Goal: Task Accomplishment & Management: Use online tool/utility

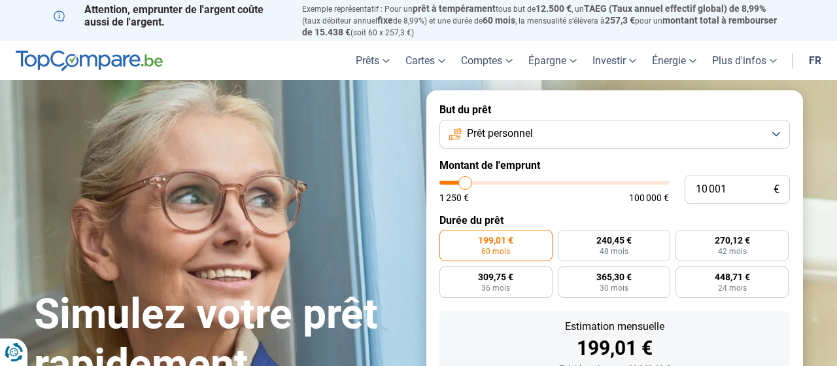
click at [532, 181] on div "10 001 € 1 250 € 100 000 €" at bounding box center [614, 189] width 350 height 29
click at [532, 180] on div "10 001 € 1 250 € 100 000 €" at bounding box center [614, 189] width 350 height 29
type input "8 750"
type input "8750"
type input "9 000"
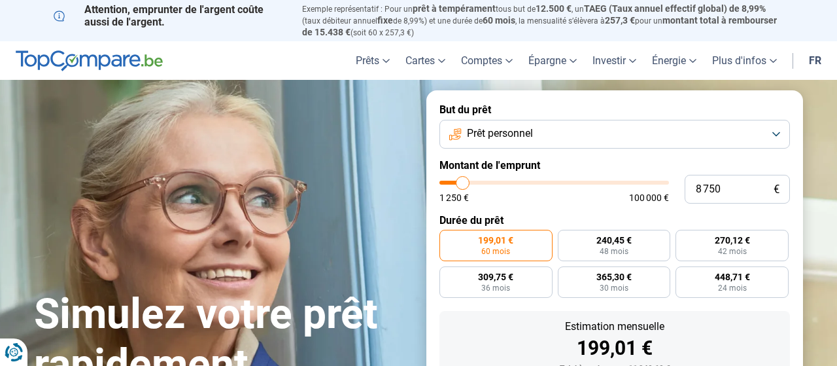
type input "9000"
type input "9 250"
type input "9250"
type input "9 500"
type input "9500"
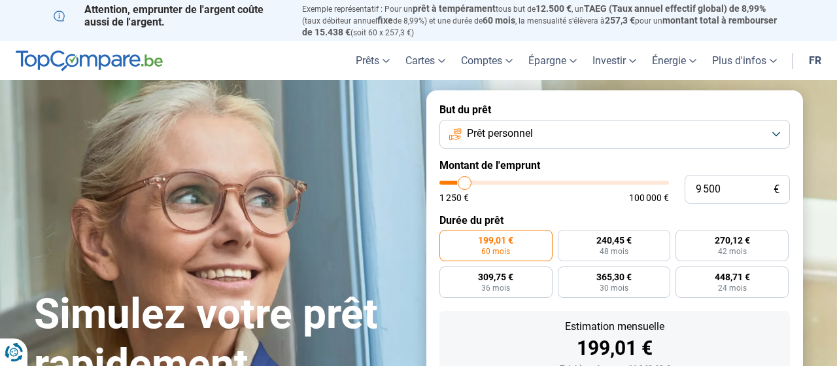
type input "10 250"
type input "10250"
type input "10 500"
type input "10500"
type input "11 250"
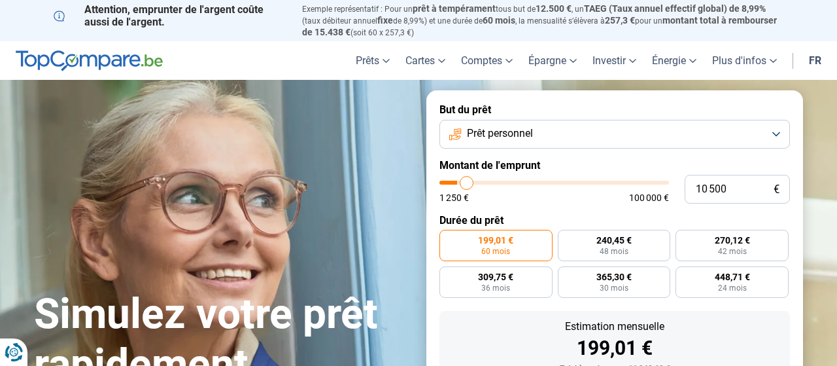
type input "11250"
type input "11 750"
type input "11750"
type input "12 250"
type input "12250"
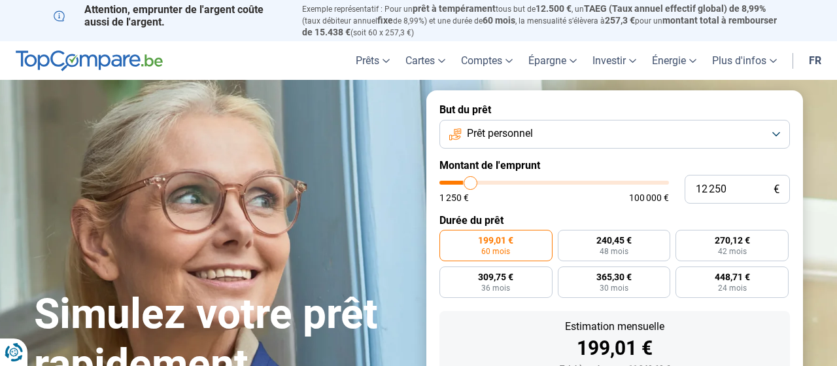
type input "12 750"
type input "12750"
type input "14 500"
type input "14500"
type input "15 250"
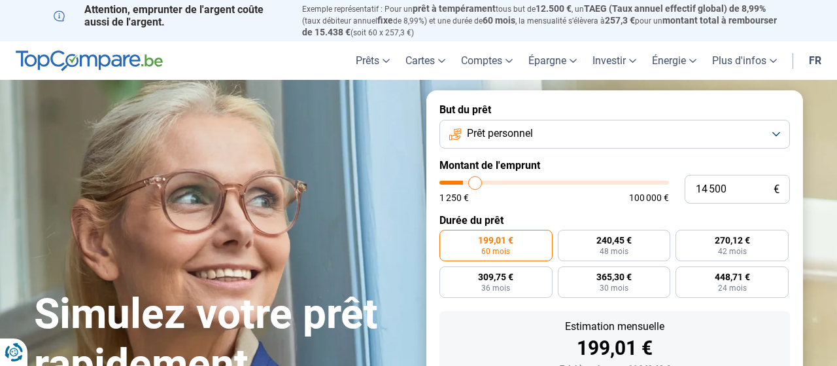
type input "15250"
type input "16 250"
type input "16250"
type input "17 250"
type input "17250"
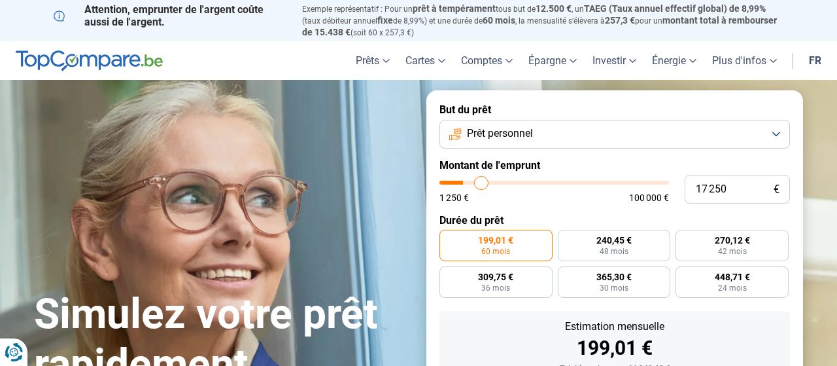
type input "17 500"
type input "17500"
type input "20 000"
type input "20000"
type input "20 250"
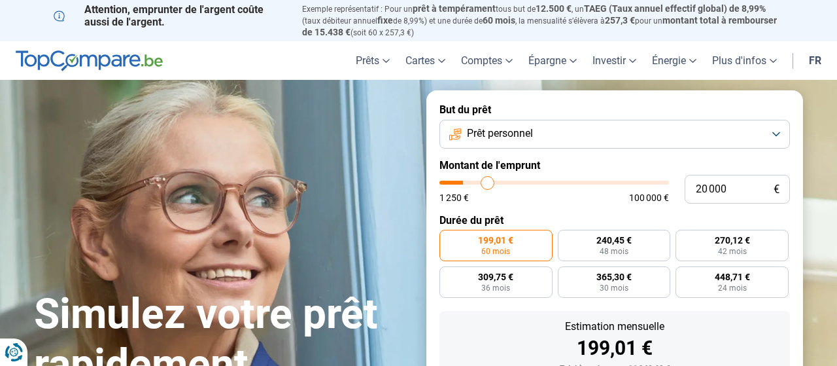
type input "20250"
type input "20 500"
type input "20500"
type input "20 750"
type input "20750"
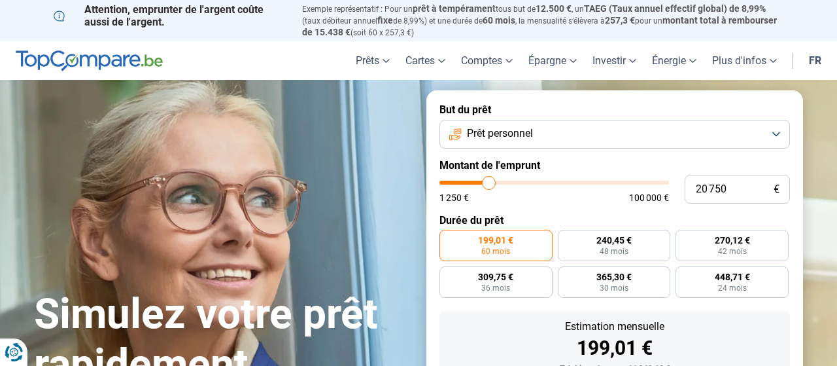
type input "21 750"
type input "21750"
type input "22 500"
type input "22500"
type input "23 500"
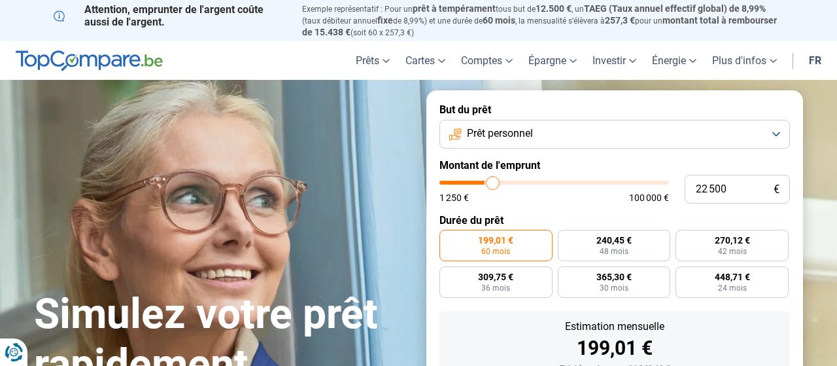
type input "23500"
type input "24 750"
type input "24750"
type input "25 750"
type input "25750"
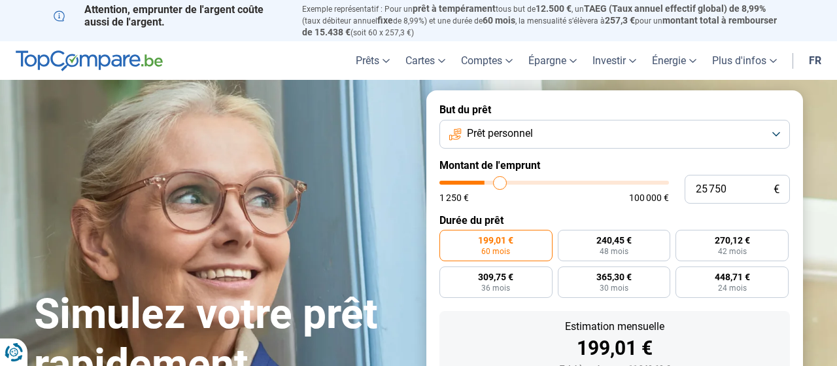
type input "26 000"
type input "26000"
type input "28 250"
type input "28250"
type input "28 750"
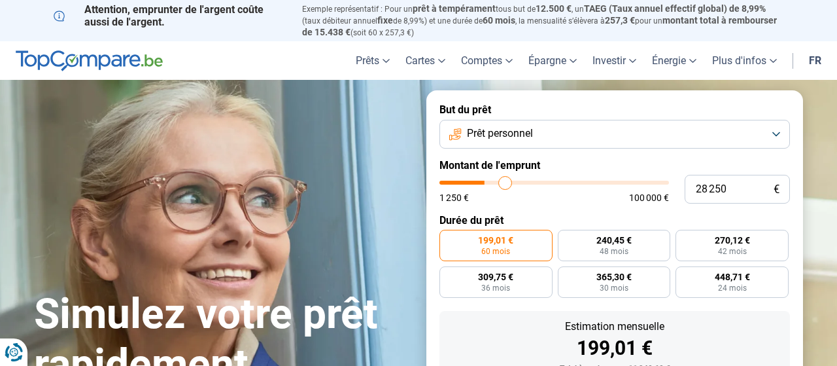
type input "28750"
type input "29 750"
type input "29750"
type input "30 250"
type input "30250"
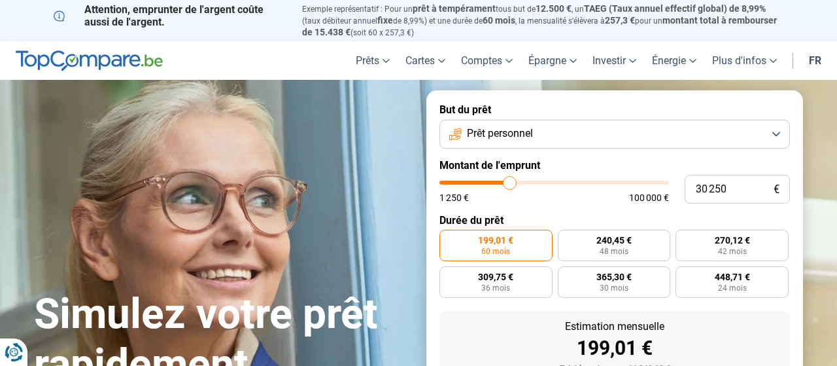
type input "30 750"
type input "30750"
type input "32 000"
type input "32000"
type input "32 750"
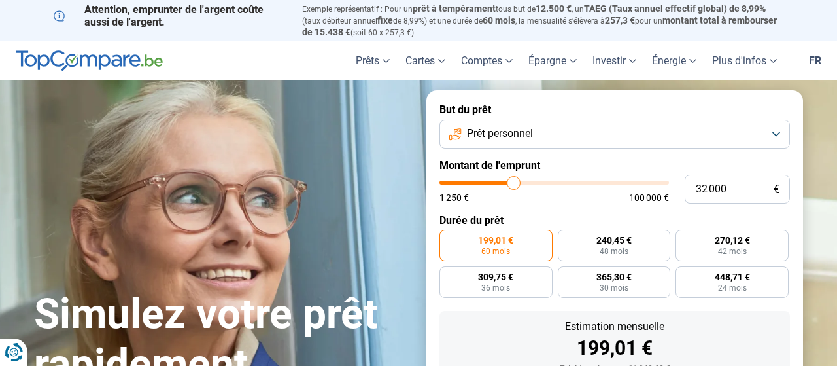
type input "32750"
type input "33 500"
type input "33500"
type input "34 250"
type input "34250"
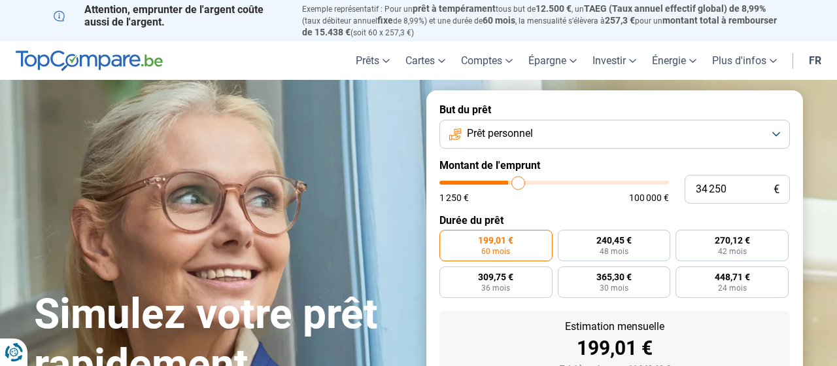
type input "34 500"
type input "34500"
type input "34 750"
type input "34750"
type input "36 000"
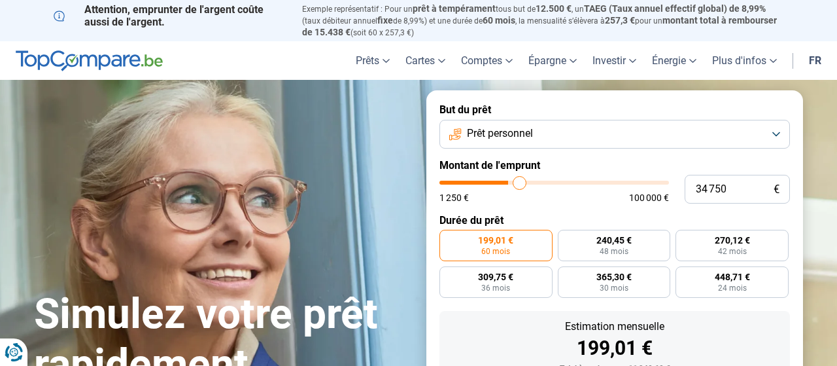
type input "36000"
type input "36 500"
type input "36500"
type input "37 500"
type input "37500"
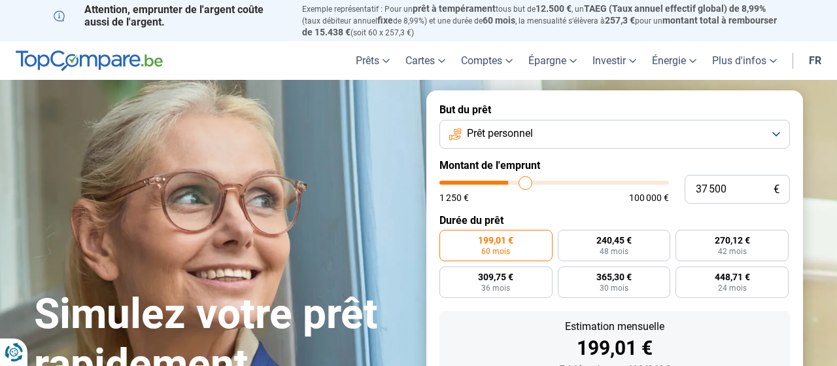
type input "38 500"
type input "38500"
type input "39 250"
type input "39250"
type input "39 500"
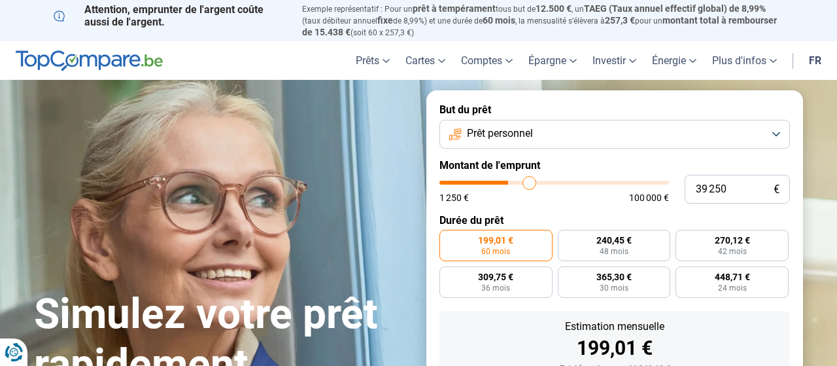
type input "39500"
type input "41 000"
type input "41000"
type input "41 500"
type input "41500"
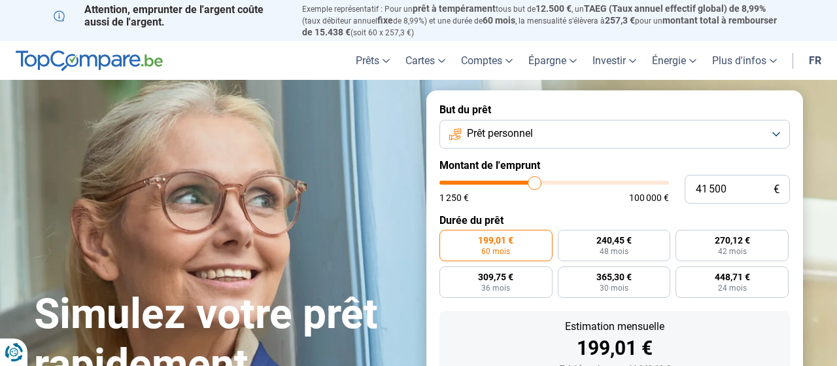
type input "41 750"
type input "41750"
type input "42 500"
type input "42500"
type input "42 750"
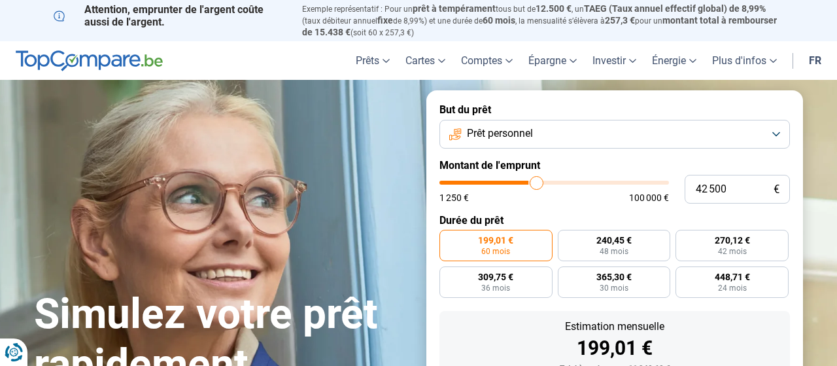
type input "42750"
type input "43 000"
type input "43000"
type input "43 250"
type input "43250"
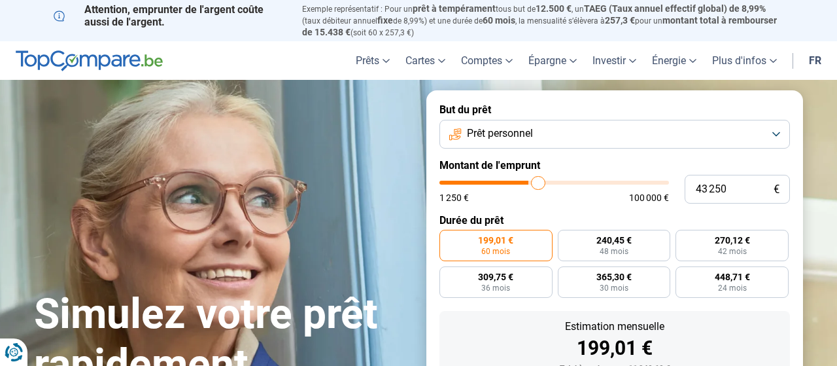
type input "43 500"
type input "43500"
type input "44 000"
type input "44000"
type input "44 250"
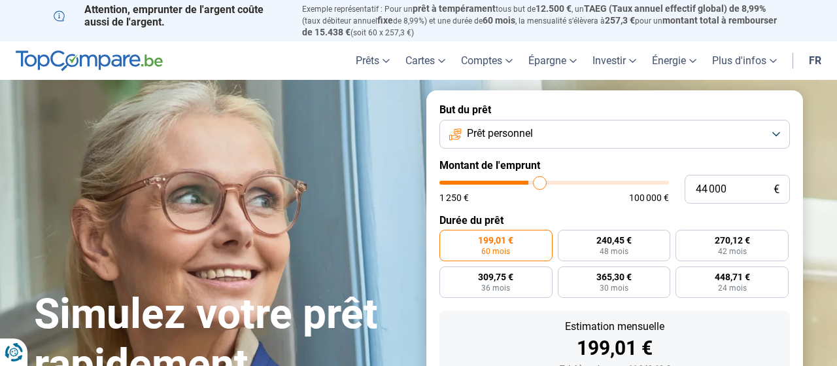
type input "44250"
type input "45 000"
type input "45000"
type input "45 500"
type input "45500"
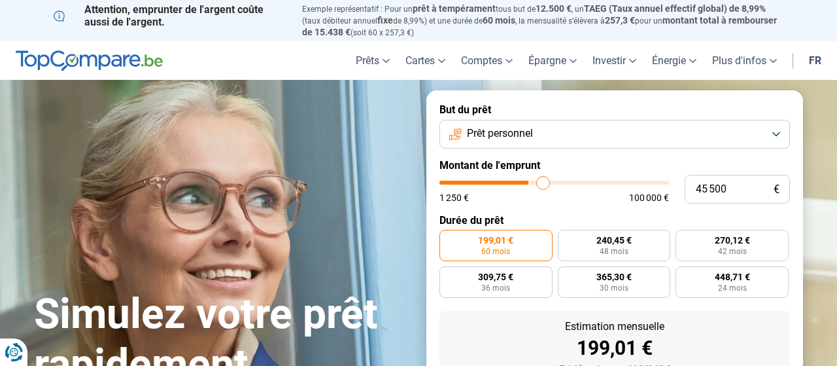
type input "46 250"
type input "46250"
type input "46 500"
type input "46500"
type input "47 250"
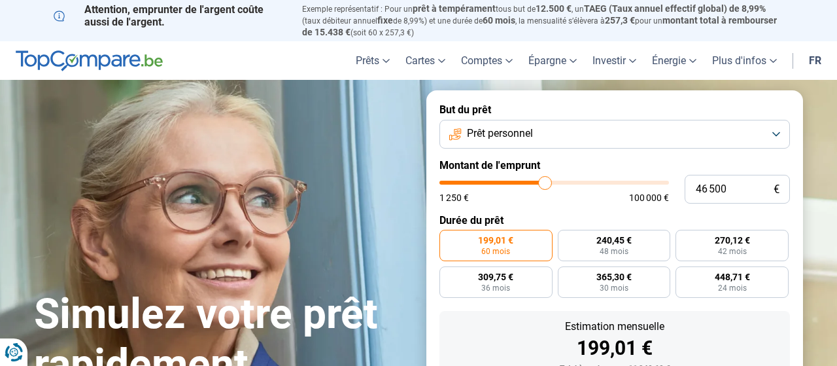
type input "47250"
type input "47 500"
type input "47500"
type input "47 750"
type input "47750"
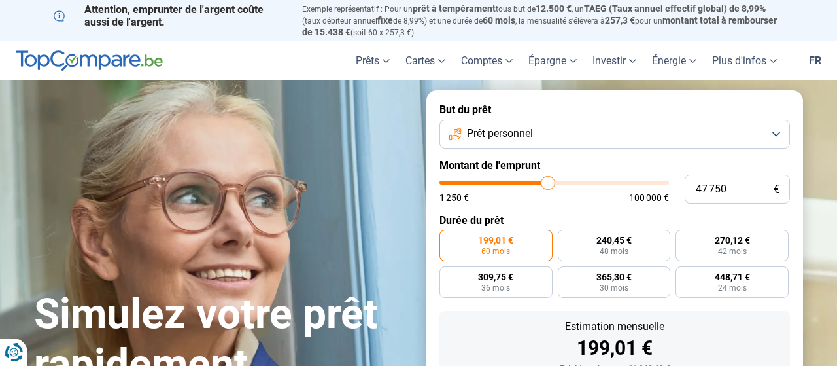
type input "48 500"
type input "48500"
type input "49 250"
type input "49250"
type input "50 250"
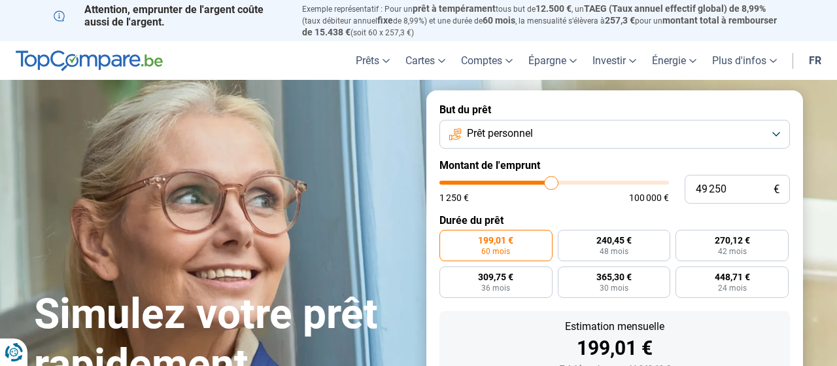
type input "50250"
type input "51 250"
type input "51250"
type input "52 250"
type input "52250"
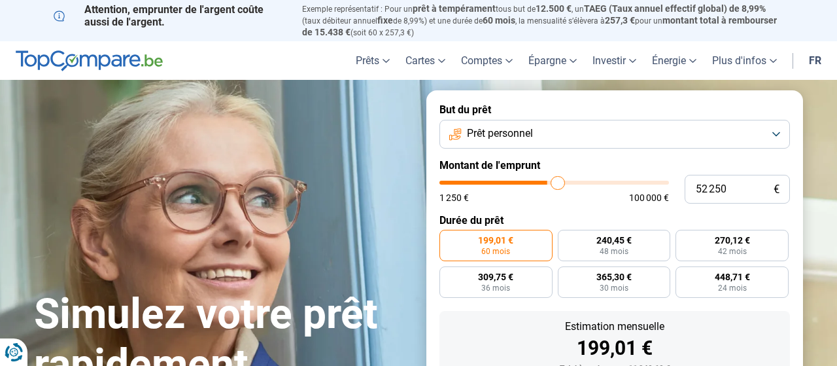
type input "52 750"
type input "52750"
type input "53 250"
type input "53250"
type input "54 250"
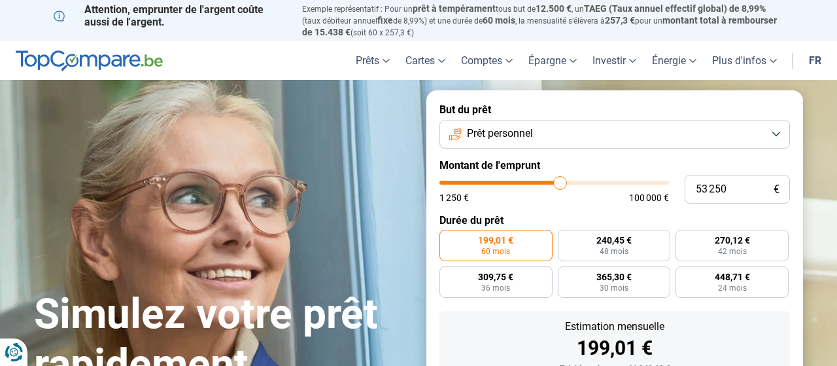
type input "54250"
type input "55 000"
type input "55000"
type input "55 750"
type input "55750"
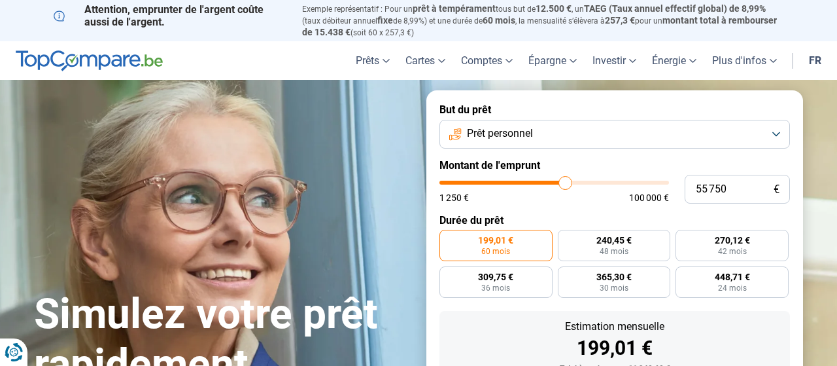
type input "56 750"
type input "56750"
type input "57 250"
type input "57250"
type input "57 750"
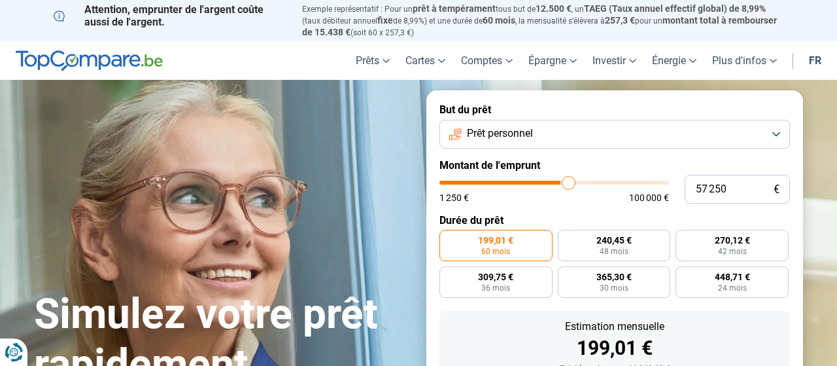
type input "57750"
type input "58 000"
type input "58000"
type input "58 750"
type input "58750"
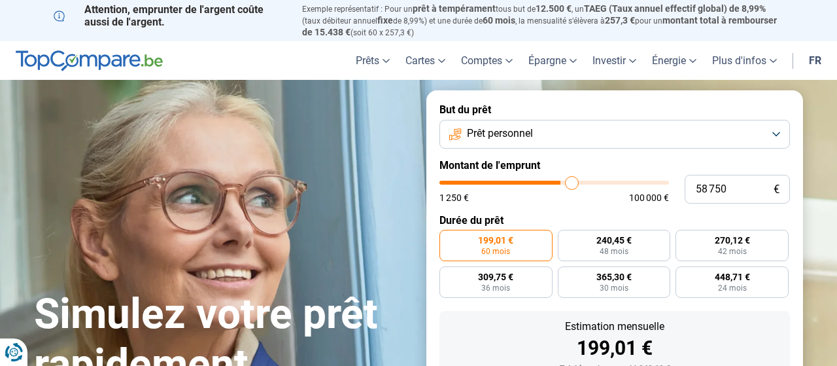
type input "60 250"
type input "60250"
type input "61 000"
type input "61000"
type input "61 750"
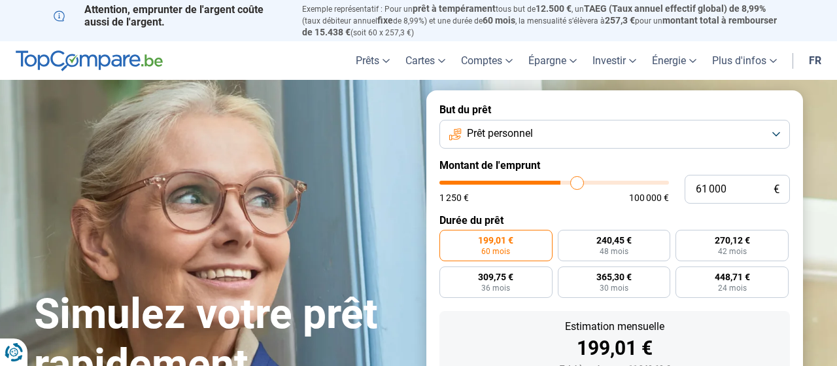
type input "61750"
type input "62 750"
type input "62750"
type input "63 000"
type input "63000"
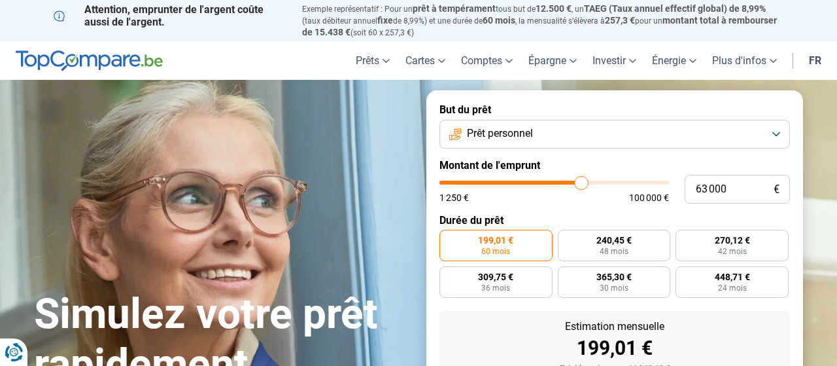
type input "63 500"
type input "63500"
type input "64 000"
type input "64000"
type input "65 000"
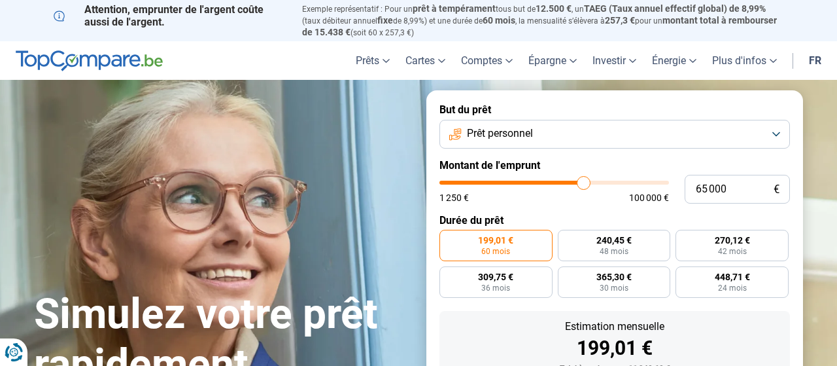
type input "65000"
type input "65 250"
type input "65250"
type input "65 750"
type input "65750"
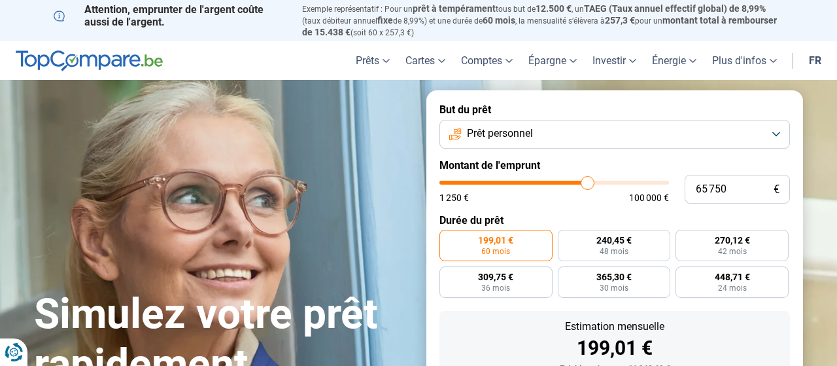
type input "66 000"
type input "66000"
type input "66 500"
type input "66500"
type input "66 250"
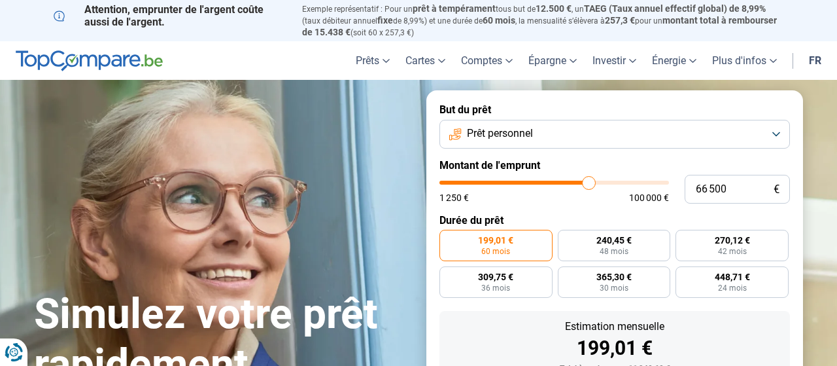
type input "66250"
type input "66 000"
type input "66000"
type input "65 500"
type input "65500"
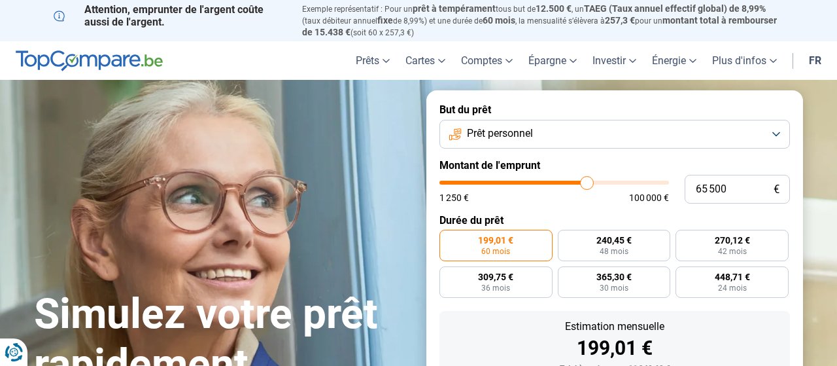
type input "65 250"
type input "65250"
type input "65 000"
type input "65000"
type input "64 500"
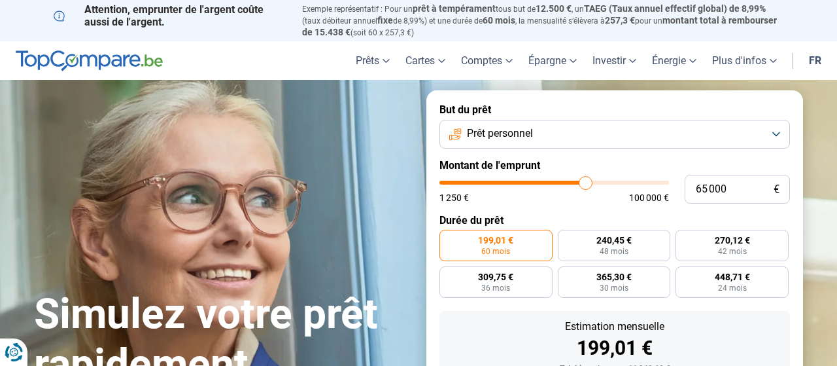
type input "64500"
type input "64 000"
type input "64000"
type input "63 750"
type input "63750"
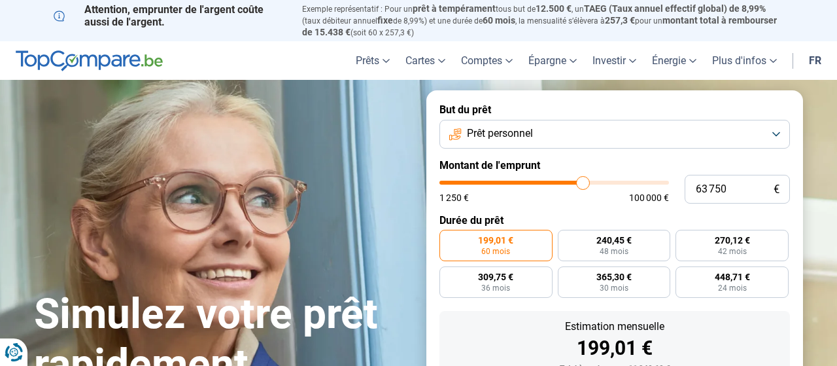
type input "63 500"
type input "63500"
type input "63 250"
type input "63250"
type input "63 000"
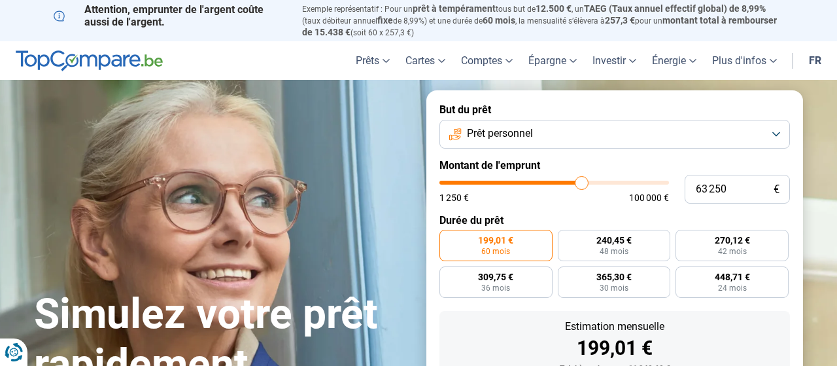
type input "63000"
type input "62 750"
type input "62750"
type input "62 250"
type input "62250"
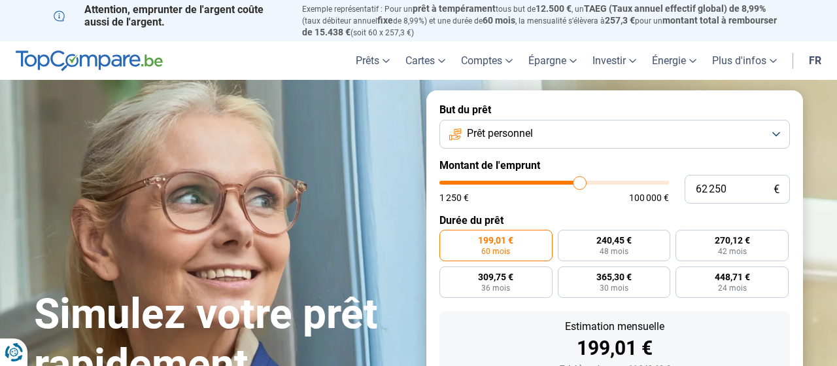
type input "62 000"
type input "62000"
drag, startPoint x: 463, startPoint y: 182, endPoint x: 576, endPoint y: 240, distance: 127.2
click at [576, 184] on input "range" at bounding box center [554, 182] width 230 height 4
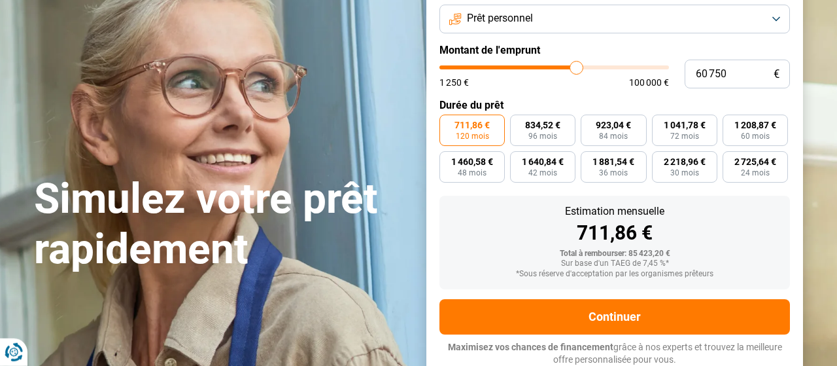
scroll to position [116, 0]
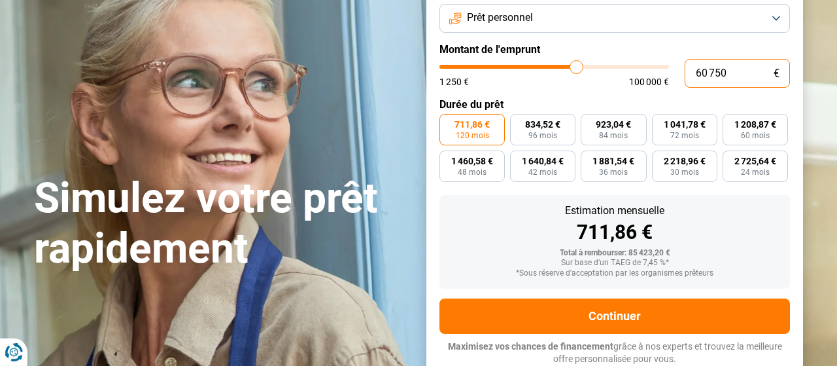
click at [740, 76] on input "60 750" at bounding box center [737, 73] width 105 height 29
click at [476, 239] on div "703,07 €" at bounding box center [615, 232] width 330 height 20
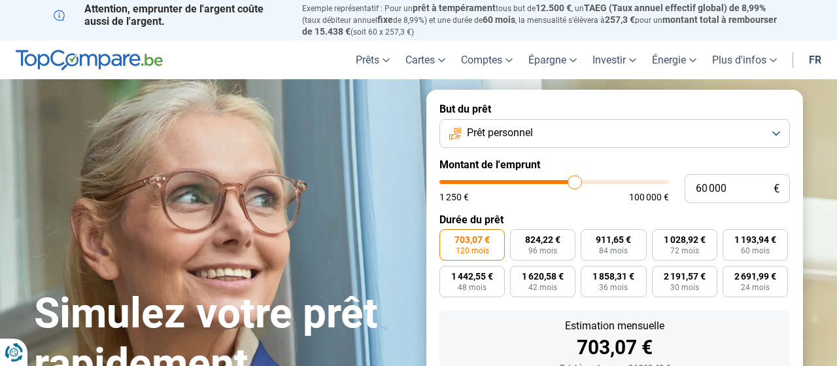
scroll to position [0, 0]
click at [515, 126] on button "Prêt personnel" at bounding box center [614, 134] width 350 height 29
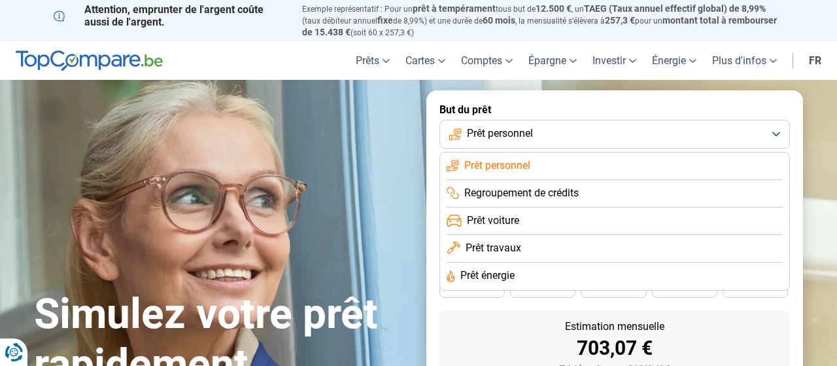
click at [477, 216] on span "Prêt voiture" at bounding box center [493, 220] width 52 height 14
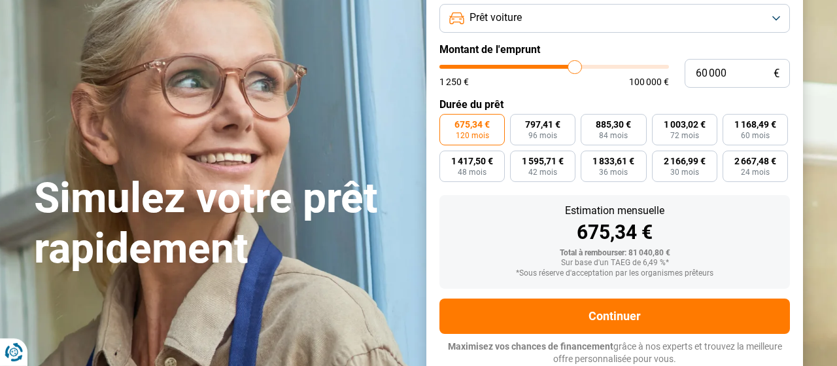
scroll to position [48, 0]
